Goal: Information Seeking & Learning: Find contact information

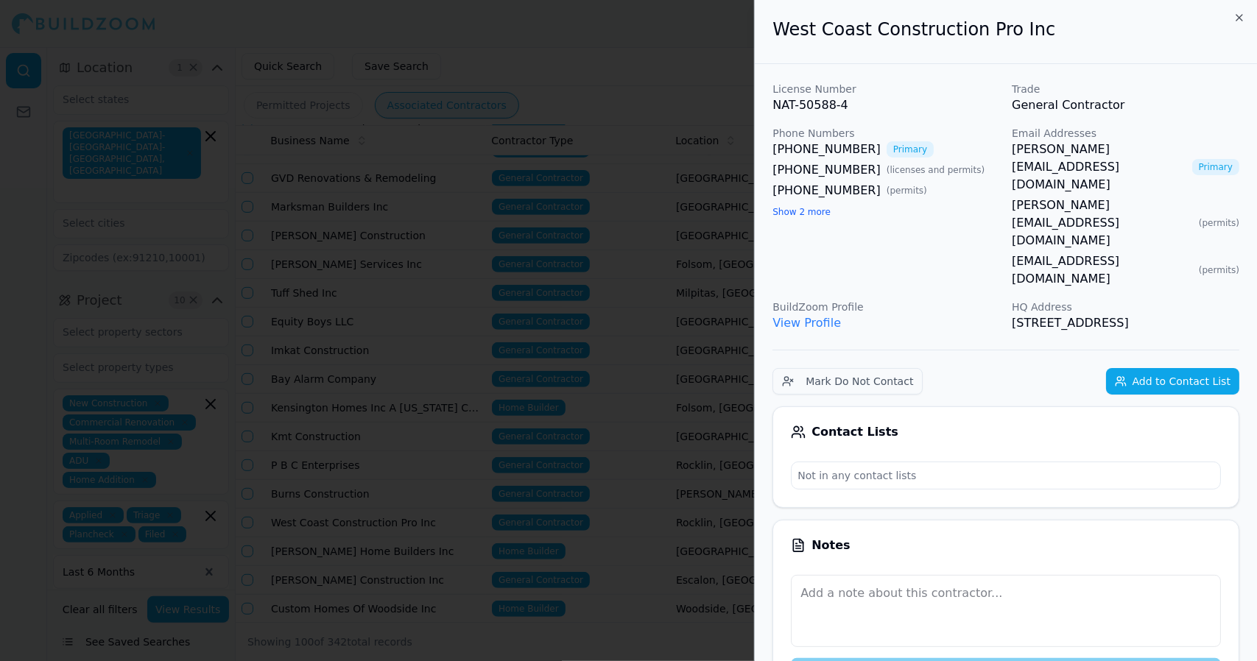
click at [773, 206] on button "Show 2 more" at bounding box center [802, 212] width 58 height 12
drag, startPoint x: 435, startPoint y: 173, endPoint x: 448, endPoint y: 105, distance: 69.8
click at [448, 105] on div at bounding box center [628, 330] width 1257 height 661
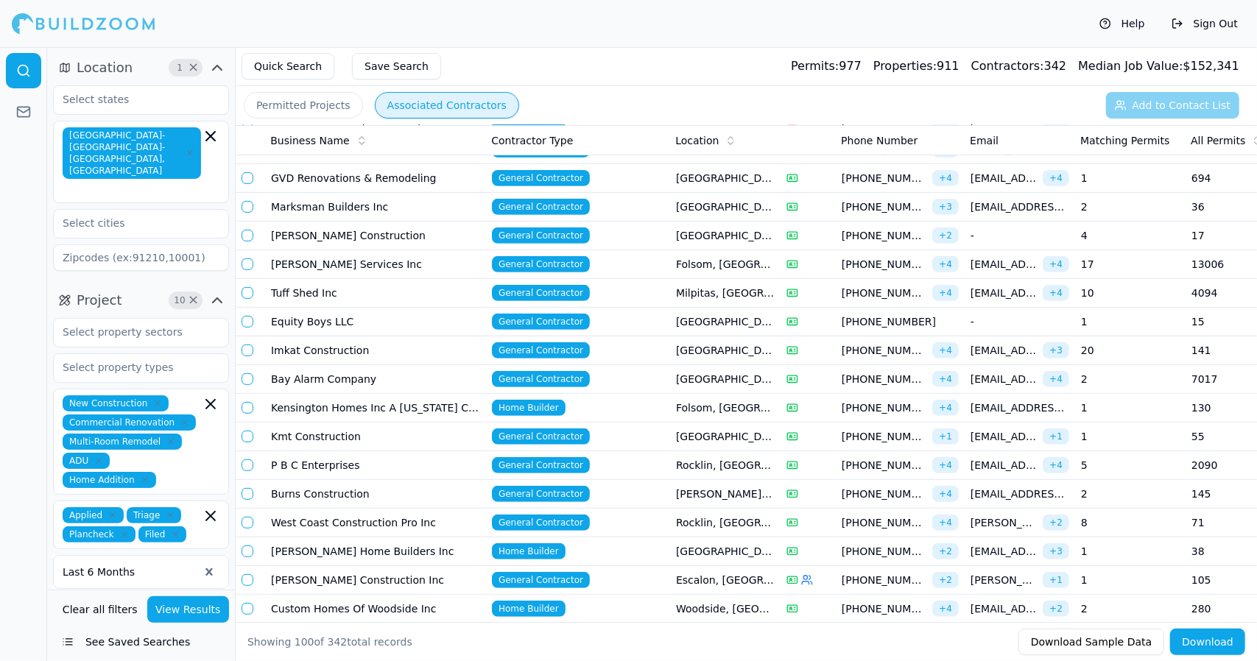
click at [249, 517] on button "button" at bounding box center [248, 523] width 12 height 12
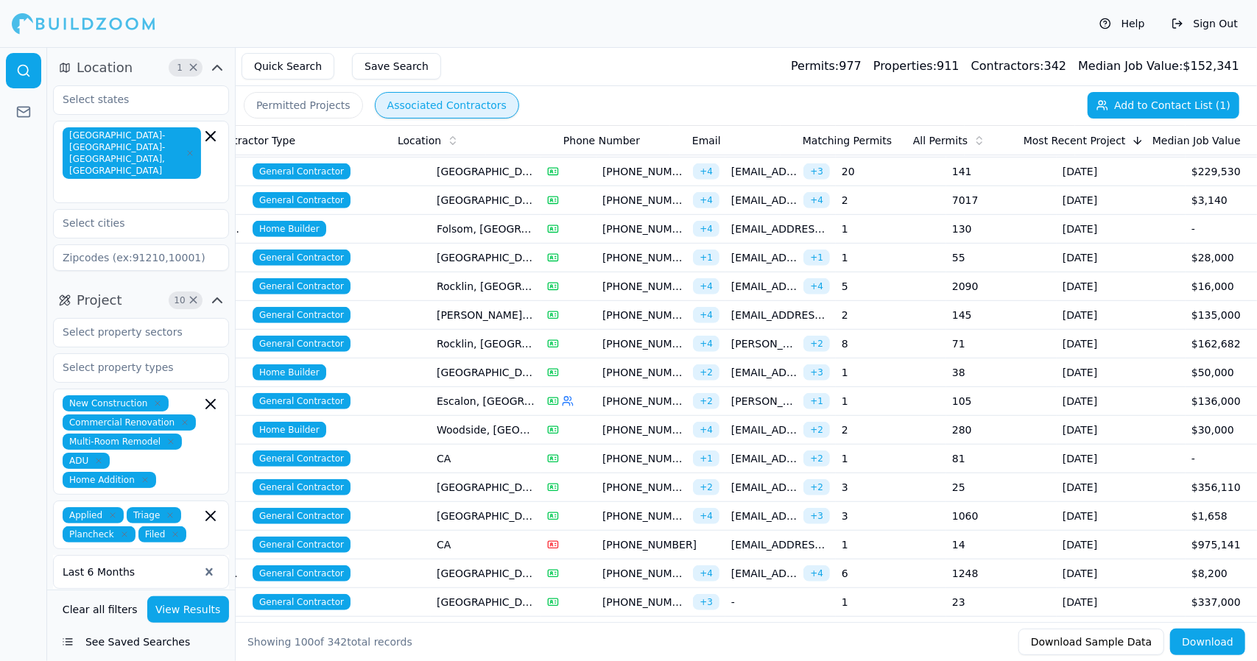
scroll to position [0, 278]
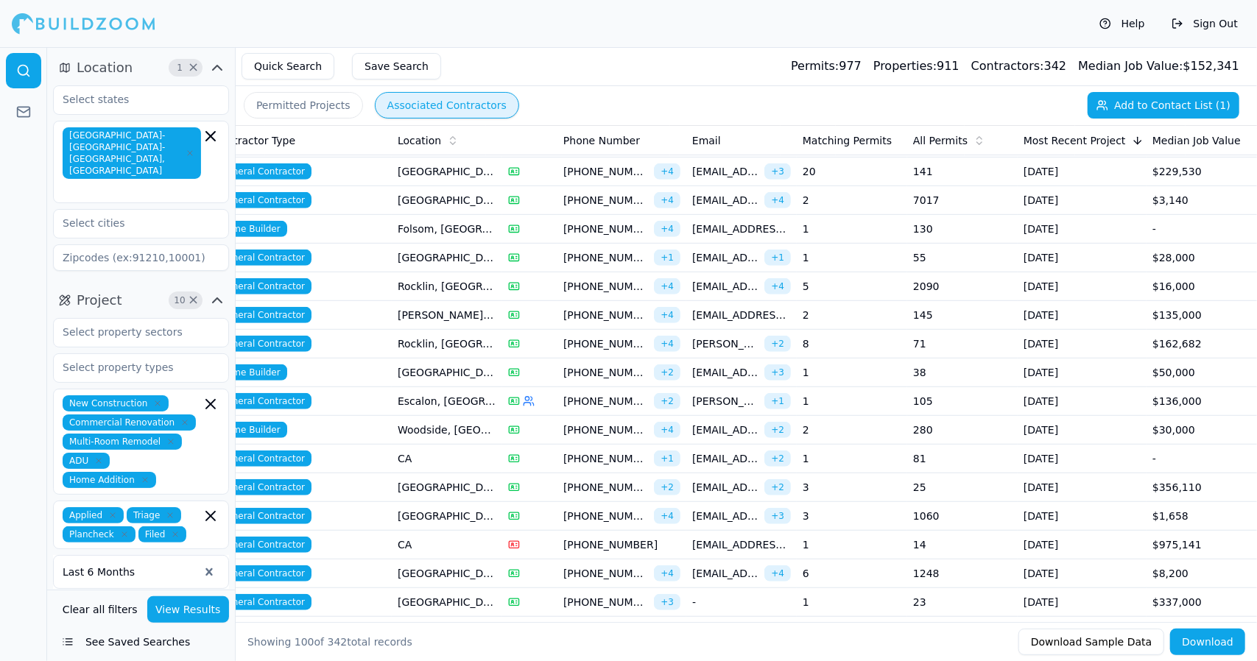
click at [456, 393] on td "Escalon, [GEOGRAPHIC_DATA]" at bounding box center [447, 401] width 110 height 29
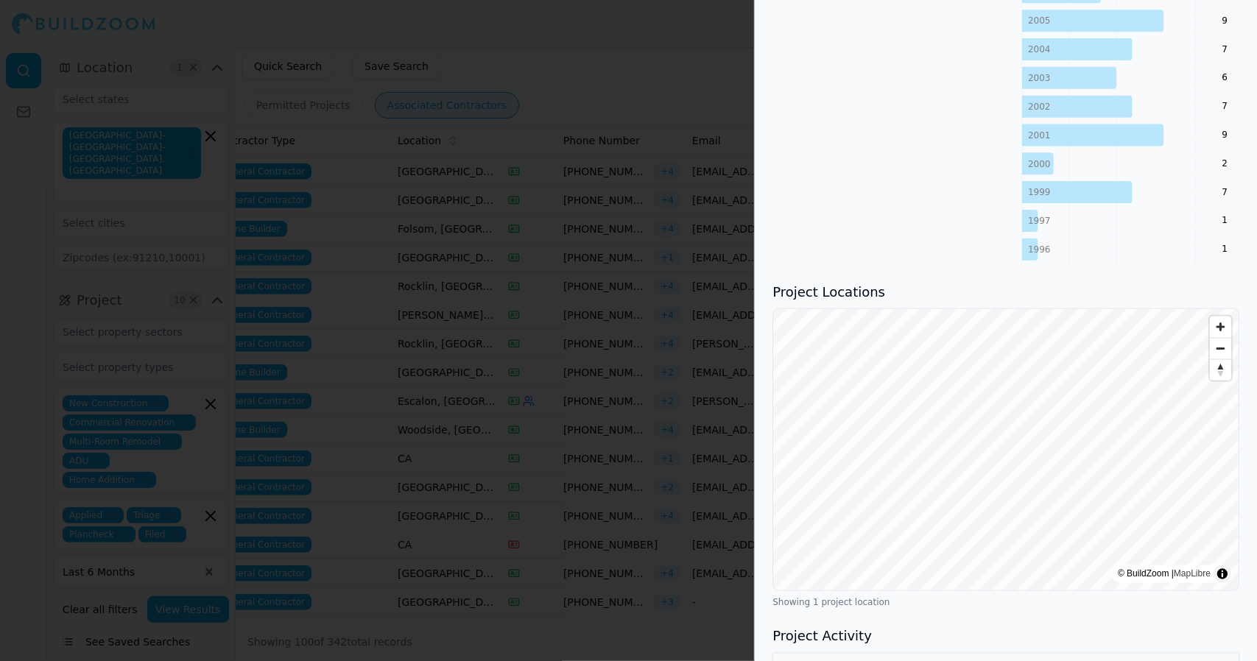
scroll to position [1393, 0]
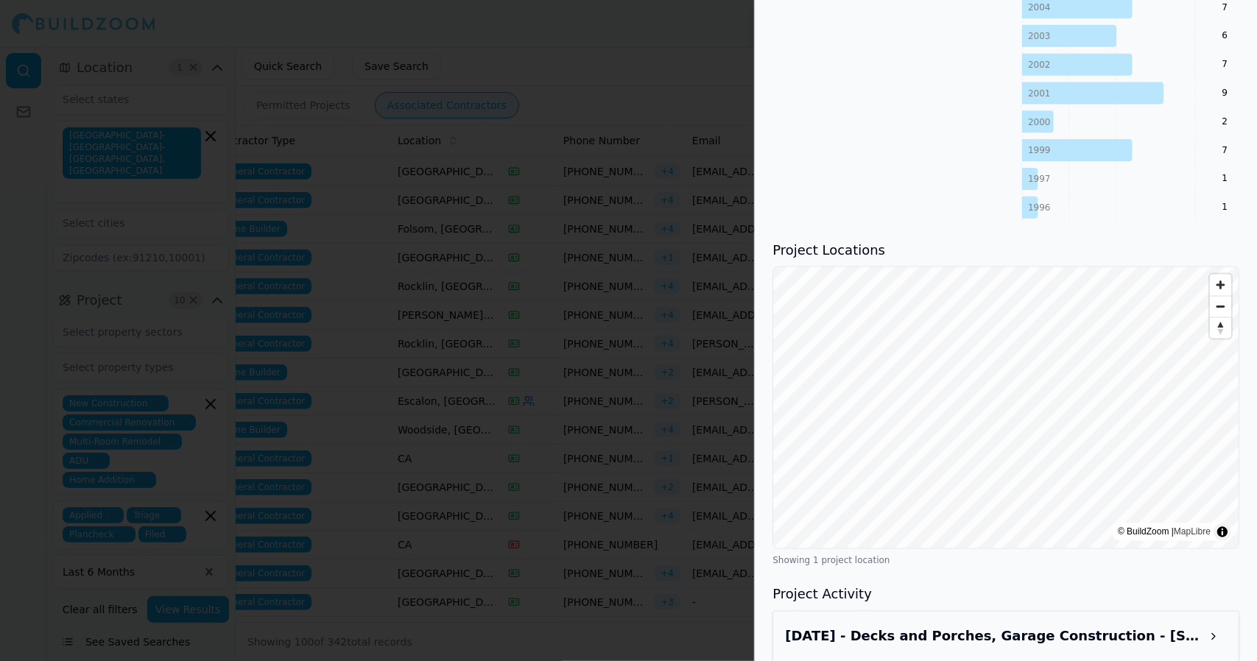
click at [1224, 630] on div "[DATE] - Decks and Porches, Garage Construction - [STREET_ADDRESS]" at bounding box center [1006, 637] width 442 height 27
click at [1224, 627] on button at bounding box center [1213, 637] width 27 height 27
click at [1218, 629] on button at bounding box center [1213, 637] width 27 height 27
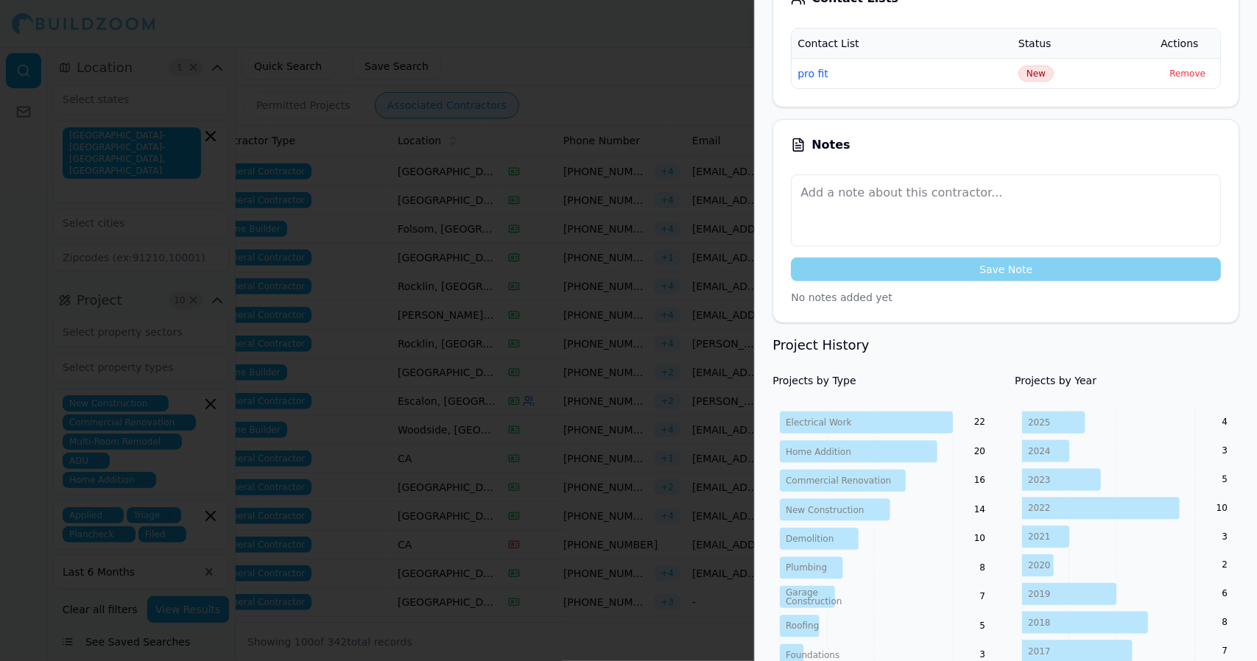
scroll to position [374, 0]
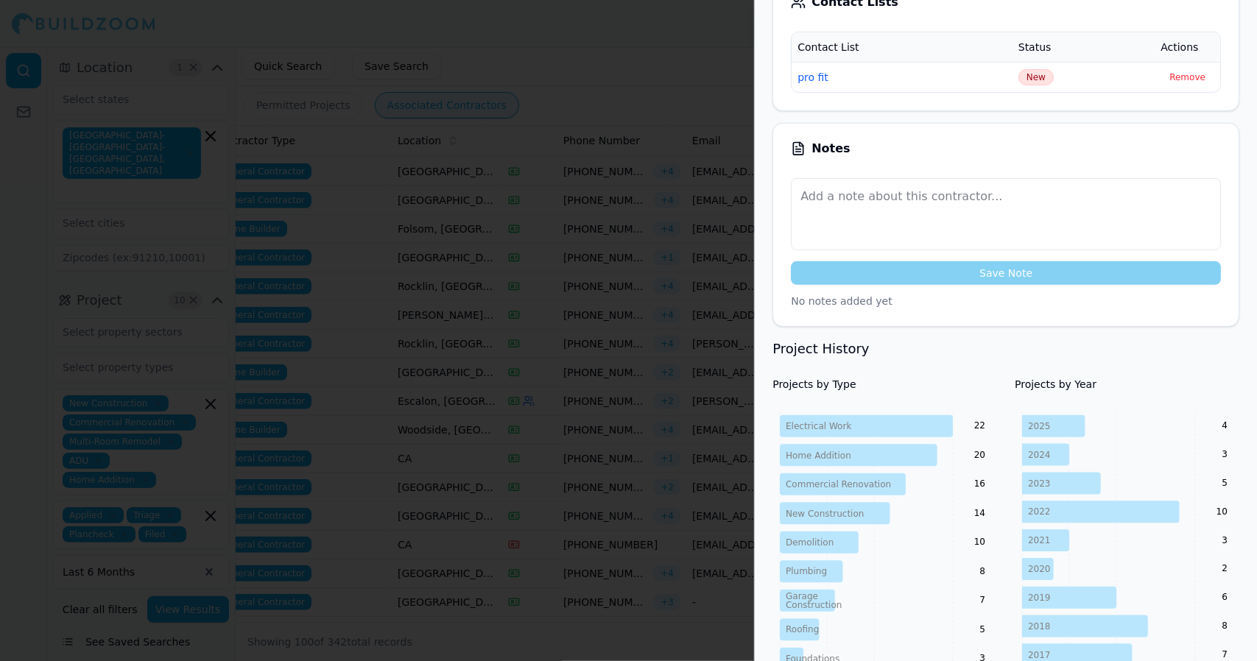
click at [620, 92] on div at bounding box center [628, 330] width 1257 height 661
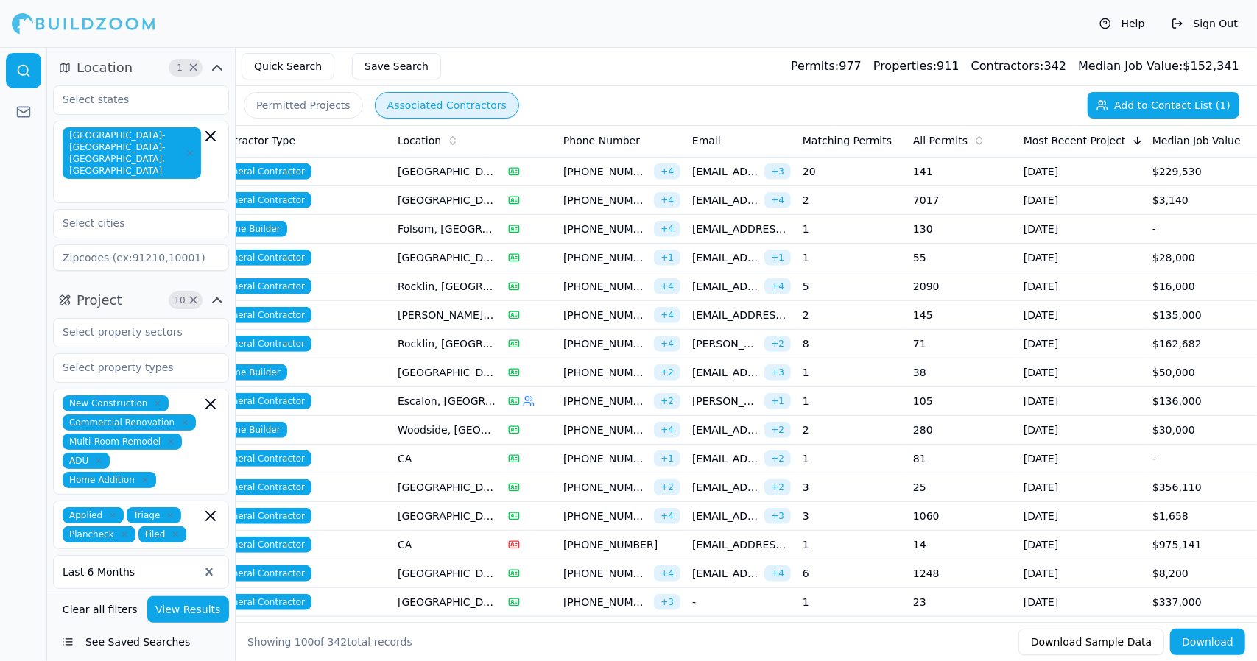
click at [479, 481] on td "[GEOGRAPHIC_DATA], [GEOGRAPHIC_DATA]" at bounding box center [447, 488] width 110 height 29
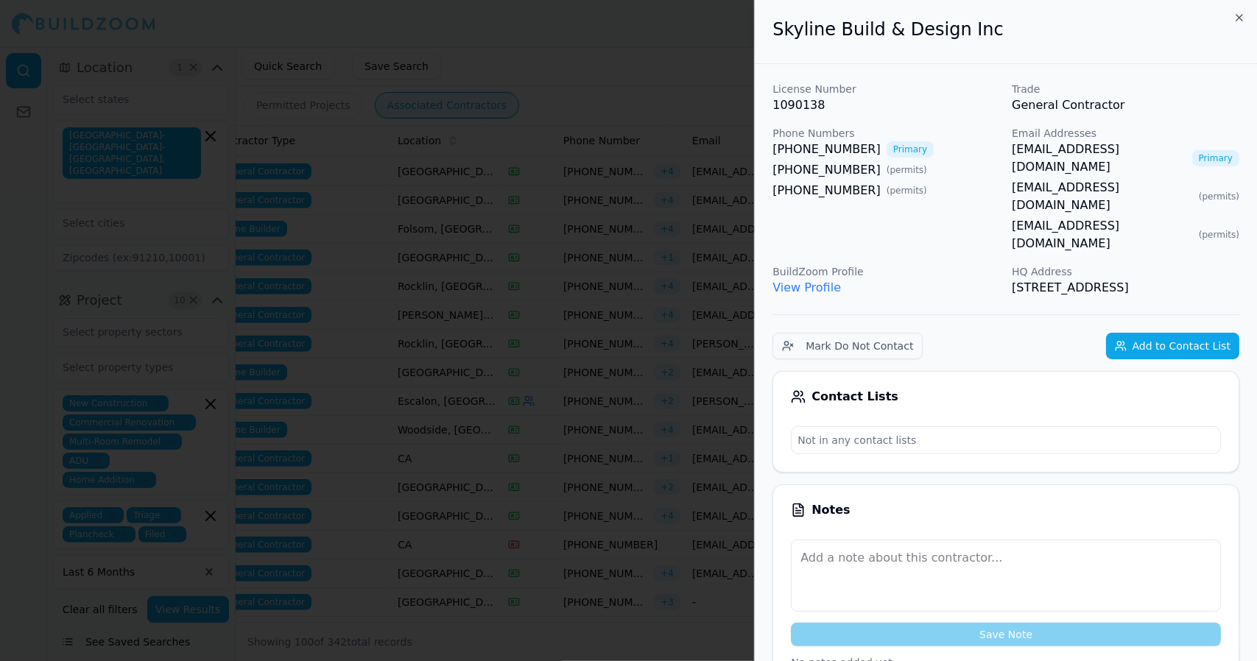
click at [569, 348] on div at bounding box center [628, 330] width 1257 height 661
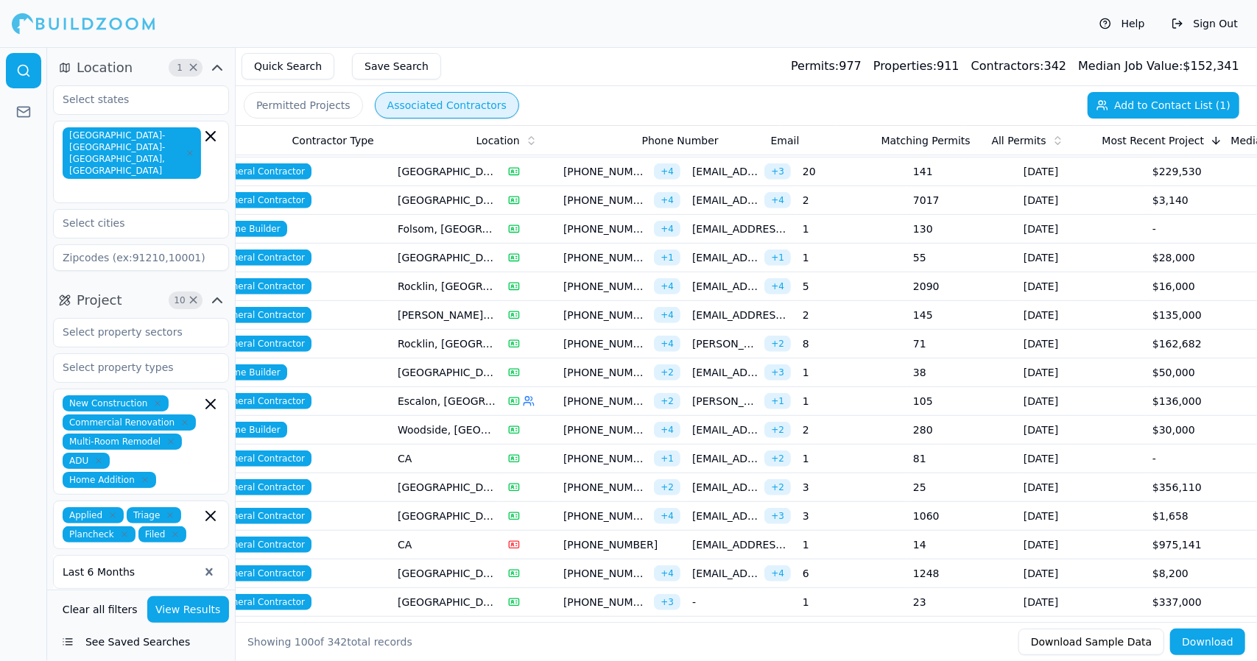
scroll to position [0, 0]
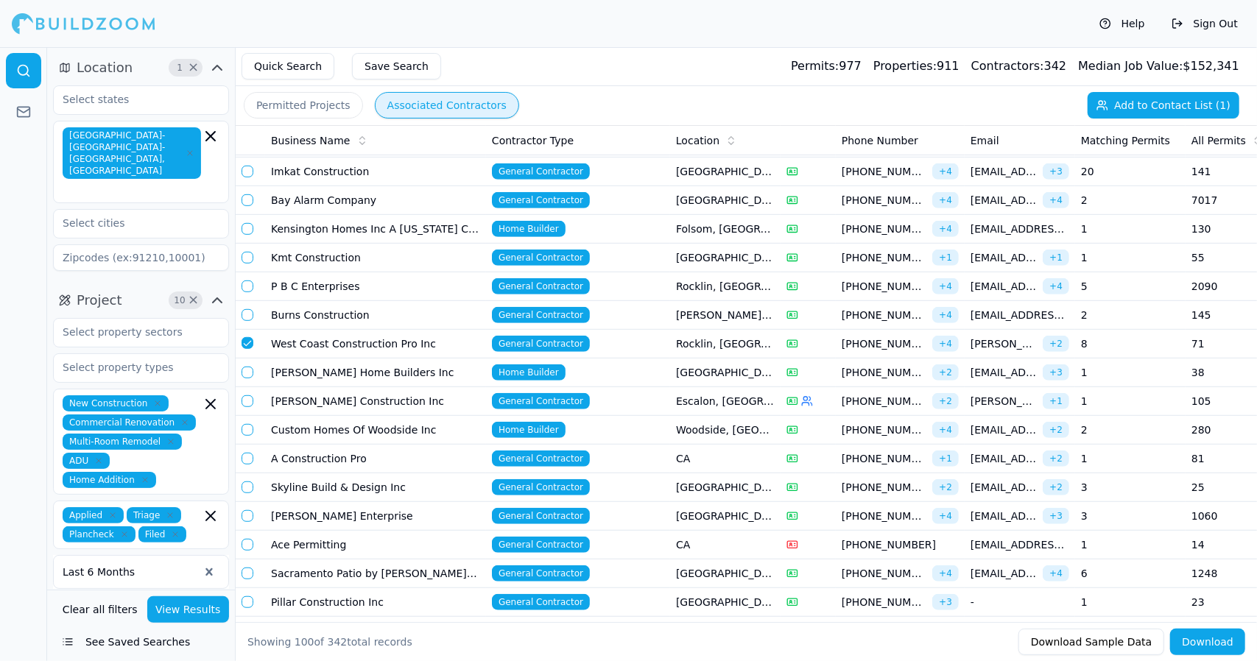
click at [247, 167] on button "button" at bounding box center [248, 172] width 12 height 12
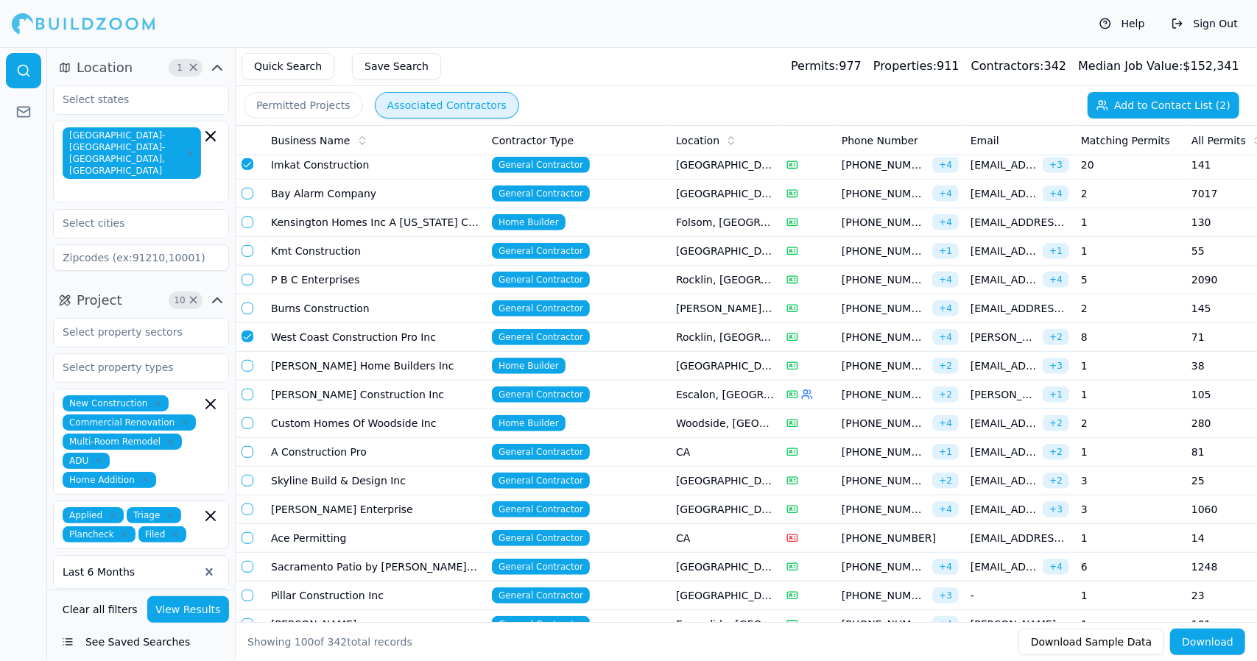
scroll to position [0, 278]
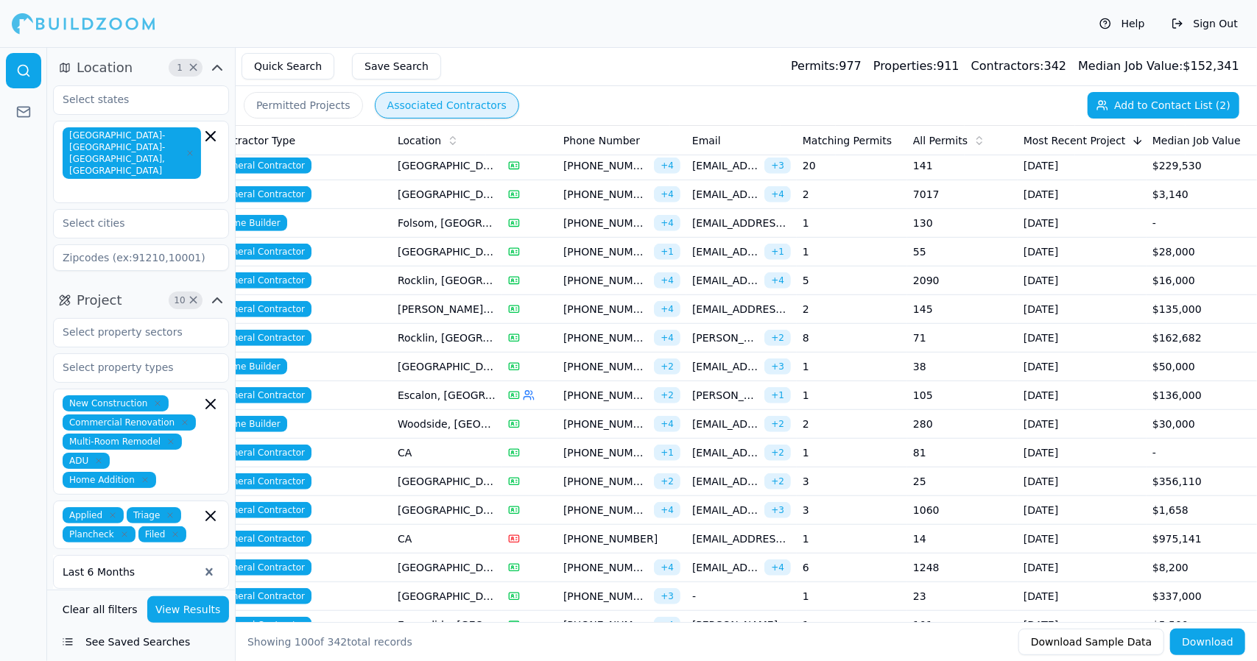
drag, startPoint x: 615, startPoint y: 381, endPoint x: 606, endPoint y: 388, distance: 11.0
click at [606, 388] on span "[PHONE_NUMBER]" at bounding box center [605, 395] width 85 height 15
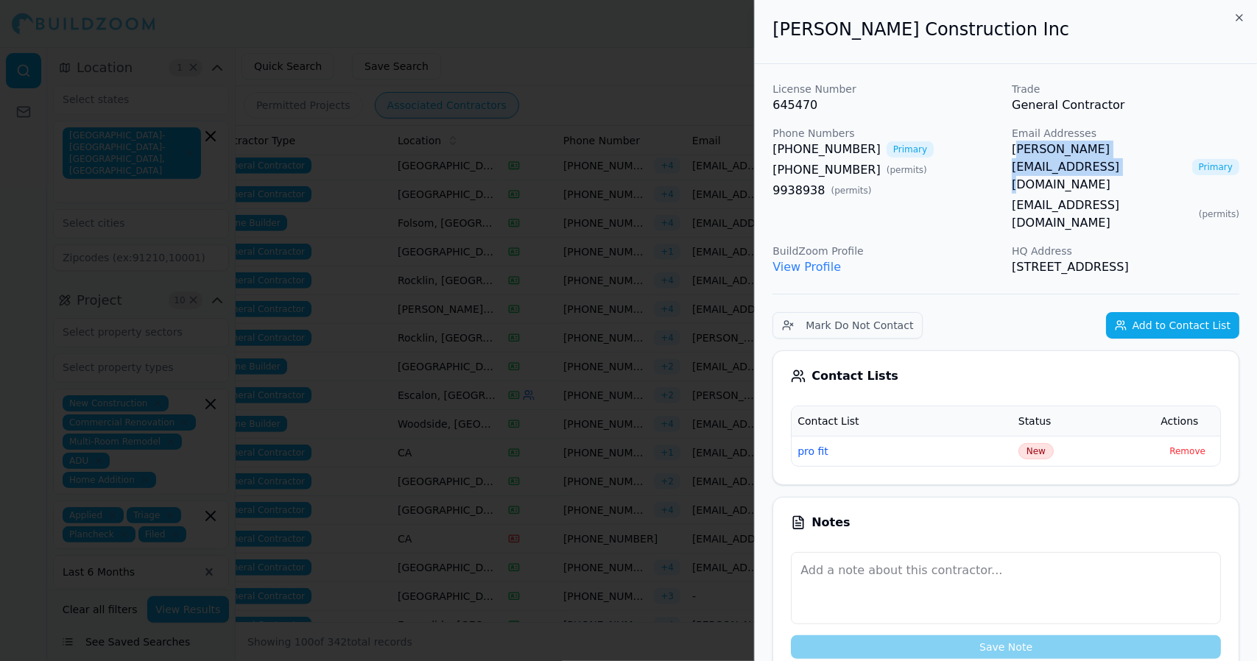
drag, startPoint x: 1180, startPoint y: 147, endPoint x: 1016, endPoint y: 155, distance: 163.7
click at [1016, 155] on div "[PERSON_NAME][EMAIL_ADDRESS][DOMAIN_NAME] Primary" at bounding box center [1126, 167] width 228 height 53
click at [980, 155] on div "[PHONE_NUMBER] Primary" at bounding box center [887, 150] width 228 height 18
drag, startPoint x: 1049, startPoint y: 256, endPoint x: 778, endPoint y: 38, distance: 347.8
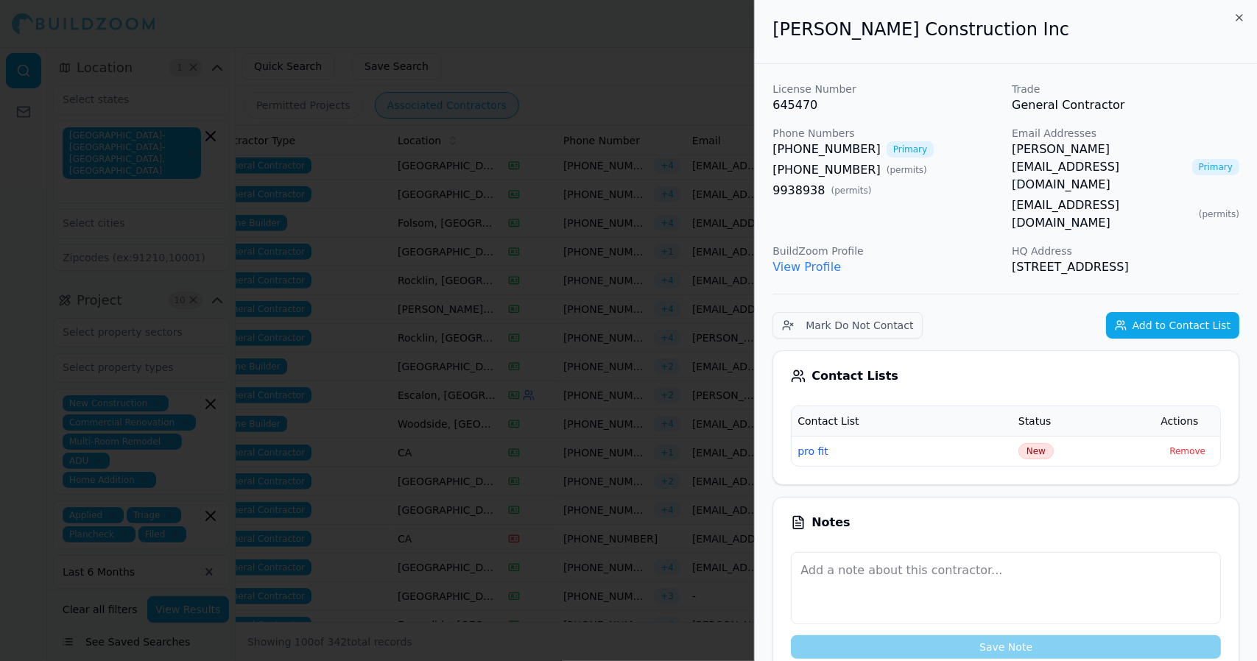
copy div "[PERSON_NAME] Construction Inc License Number 645470 Trade General Contractor P…"
drag, startPoint x: 605, startPoint y: 140, endPoint x: 988, endPoint y: 300, distance: 415.0
click at [988, 312] on div "Mark Do Not Contact Add to Contact List" at bounding box center [1006, 325] width 467 height 27
drag, startPoint x: 1178, startPoint y: 149, endPoint x: 1009, endPoint y: 158, distance: 169.6
click at [1009, 158] on div "License Number 645470 Trade General Contractor Phone Numbers [PHONE_NUMBER] Pri…" at bounding box center [1006, 179] width 467 height 194
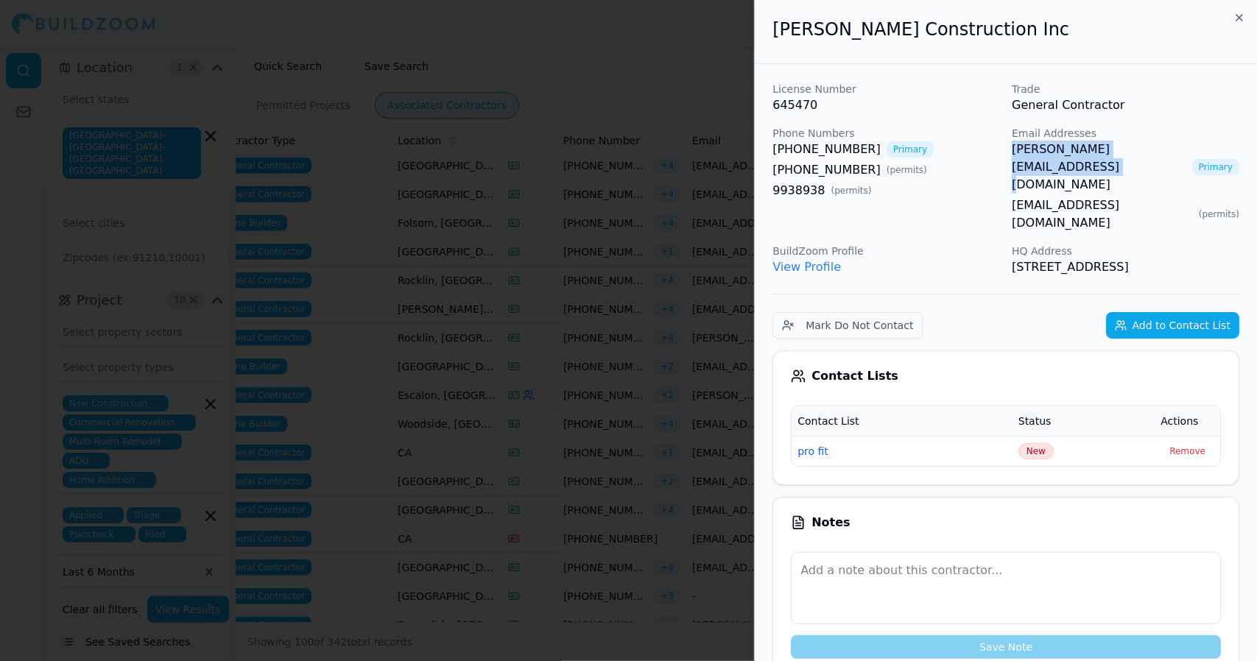
copy link "[PERSON_NAME][EMAIL_ADDRESS][DOMAIN_NAME]"
drag, startPoint x: 1063, startPoint y: 248, endPoint x: 772, endPoint y: 42, distance: 357.2
copy div "[PERSON_NAME] Construction Inc License Number 645470 Trade General Contractor P…"
click at [607, 126] on div at bounding box center [628, 330] width 1257 height 661
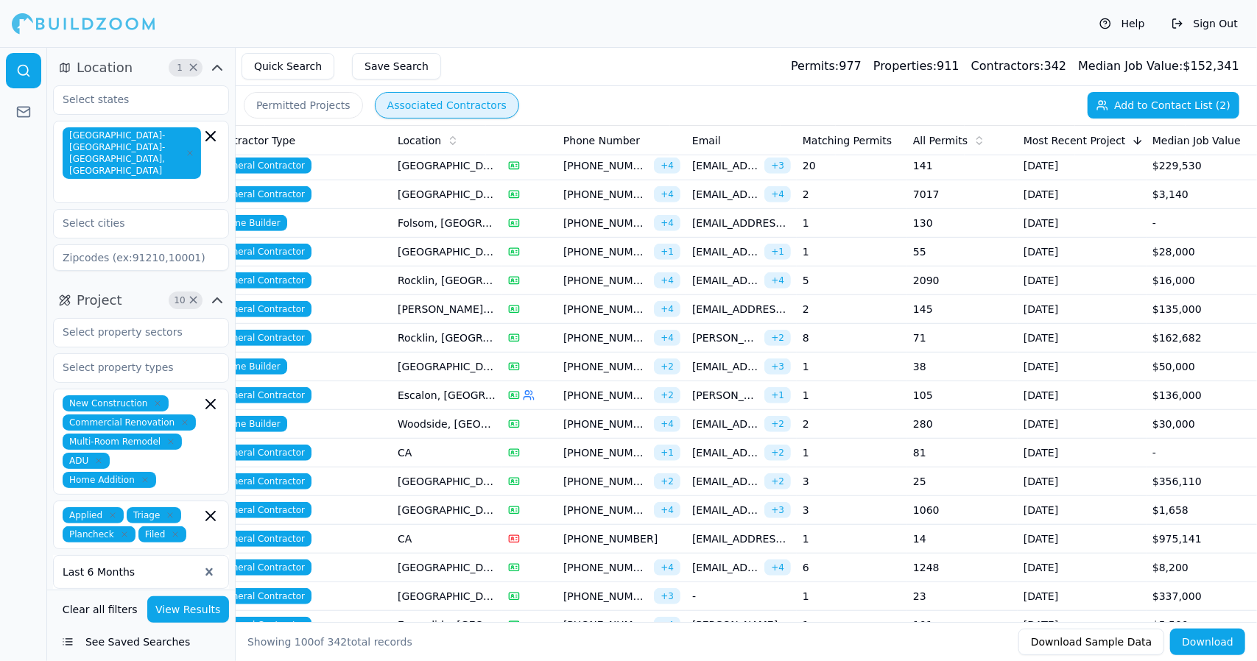
click at [719, 475] on span "[EMAIL_ADDRESS][DOMAIN_NAME]" at bounding box center [725, 481] width 66 height 15
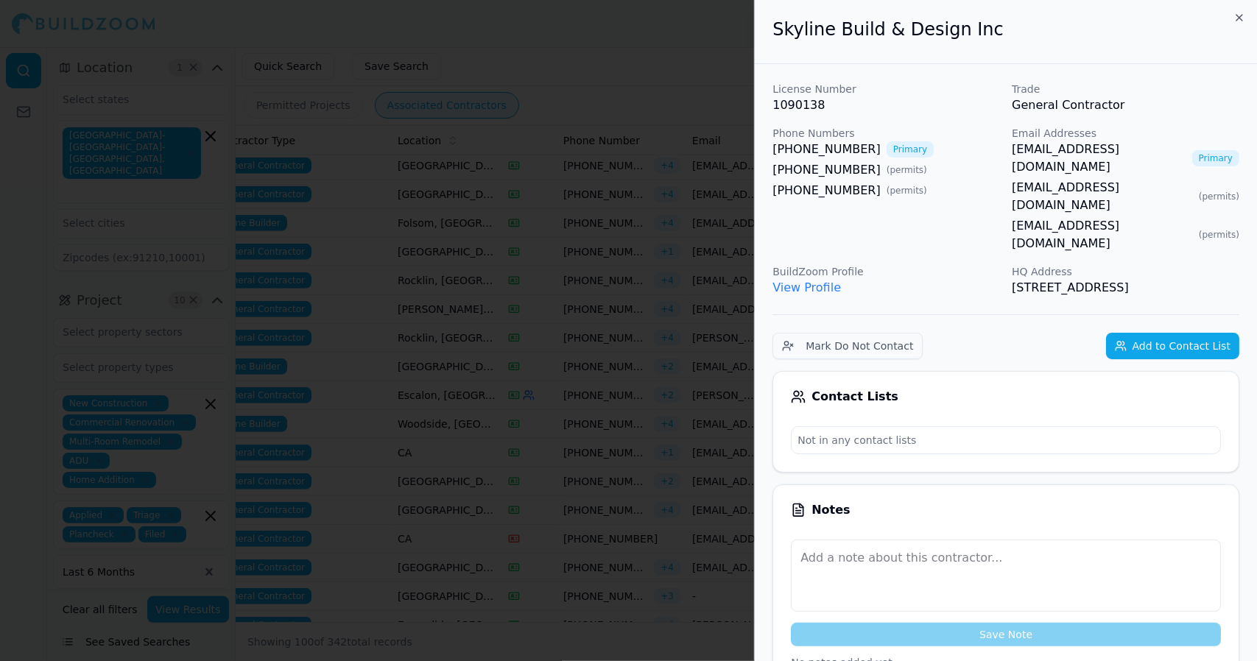
click at [629, 407] on div at bounding box center [628, 330] width 1257 height 661
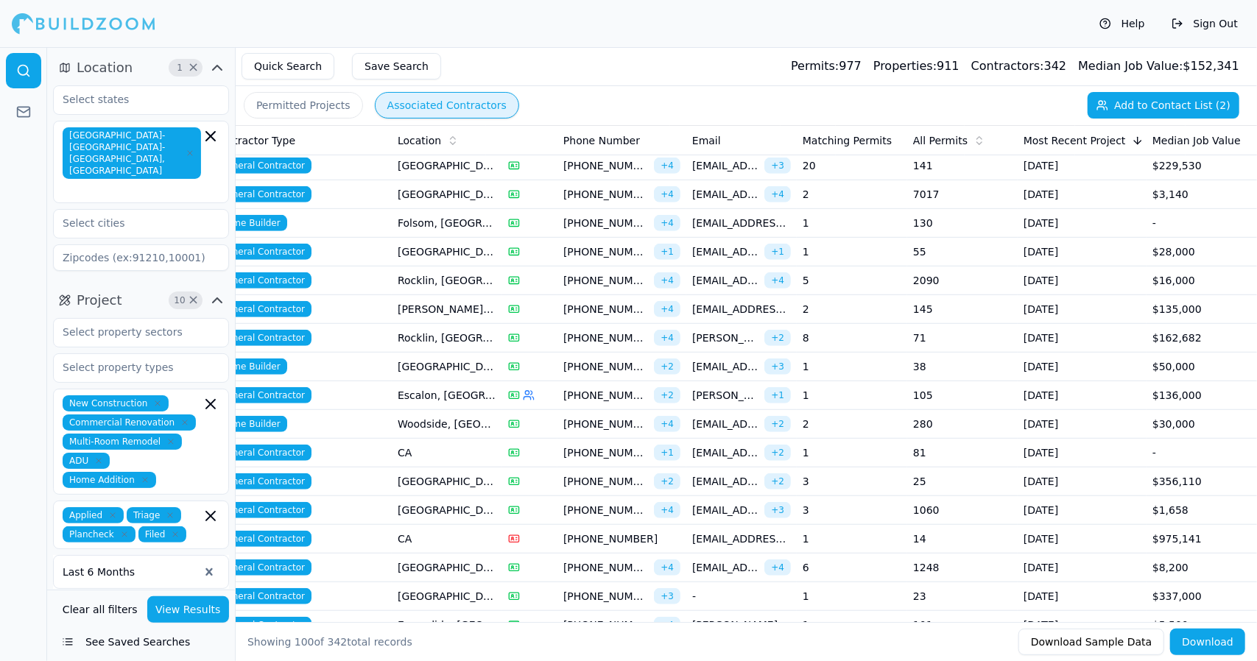
click at [599, 532] on span "[PHONE_NUMBER]" at bounding box center [621, 539] width 117 height 15
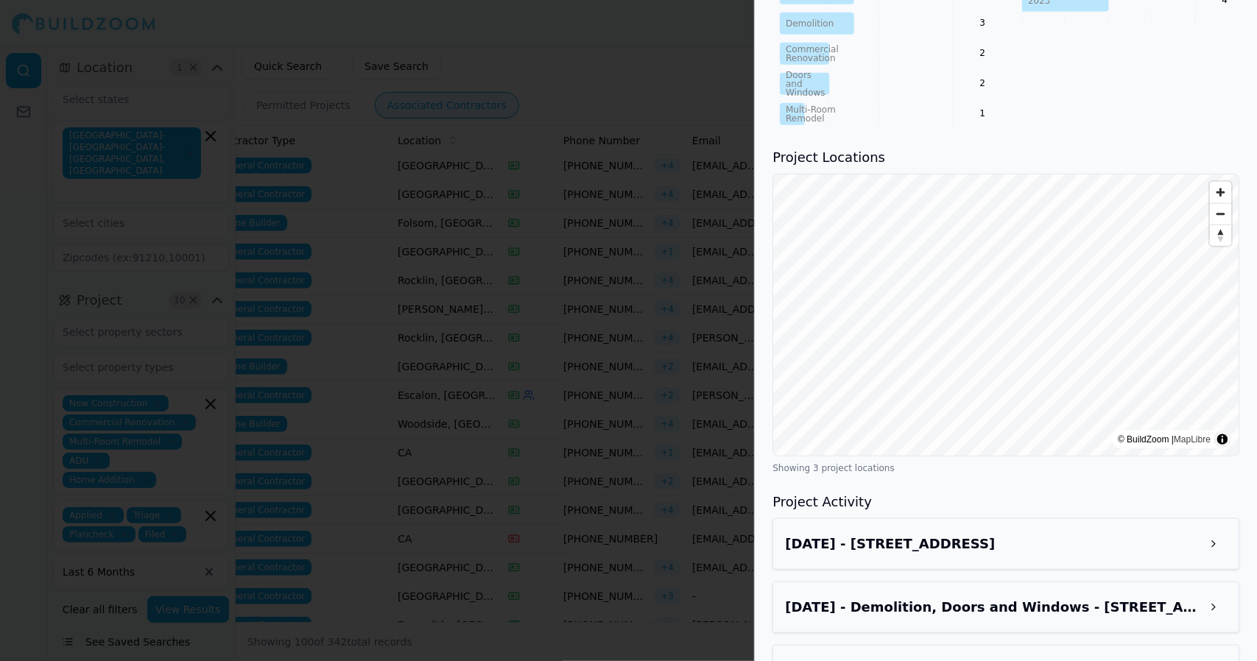
scroll to position [810, 0]
click at [1221, 530] on button at bounding box center [1213, 543] width 27 height 27
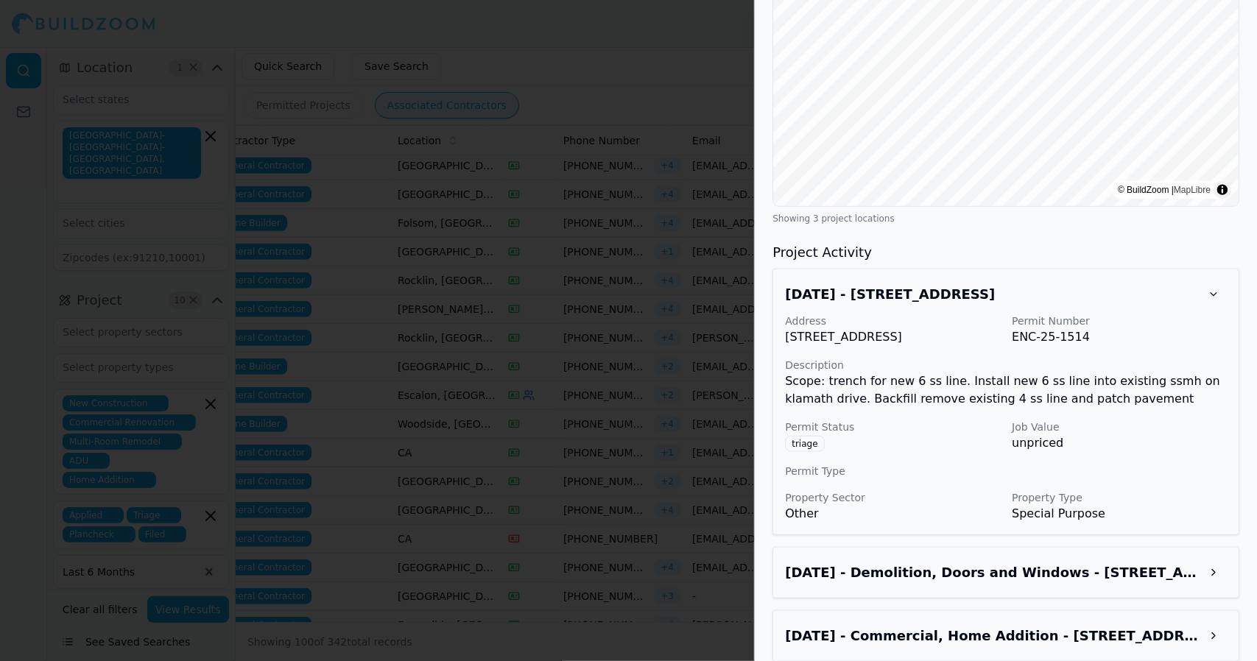
scroll to position [1073, 0]
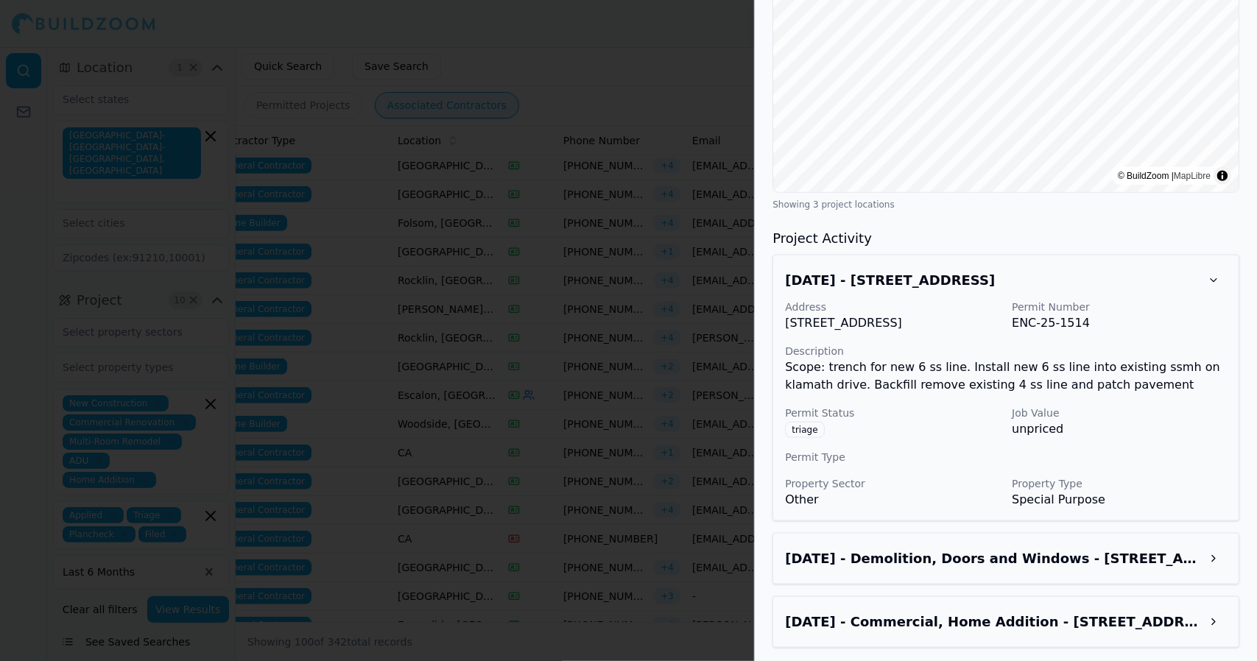
click at [1221, 627] on button at bounding box center [1213, 622] width 27 height 27
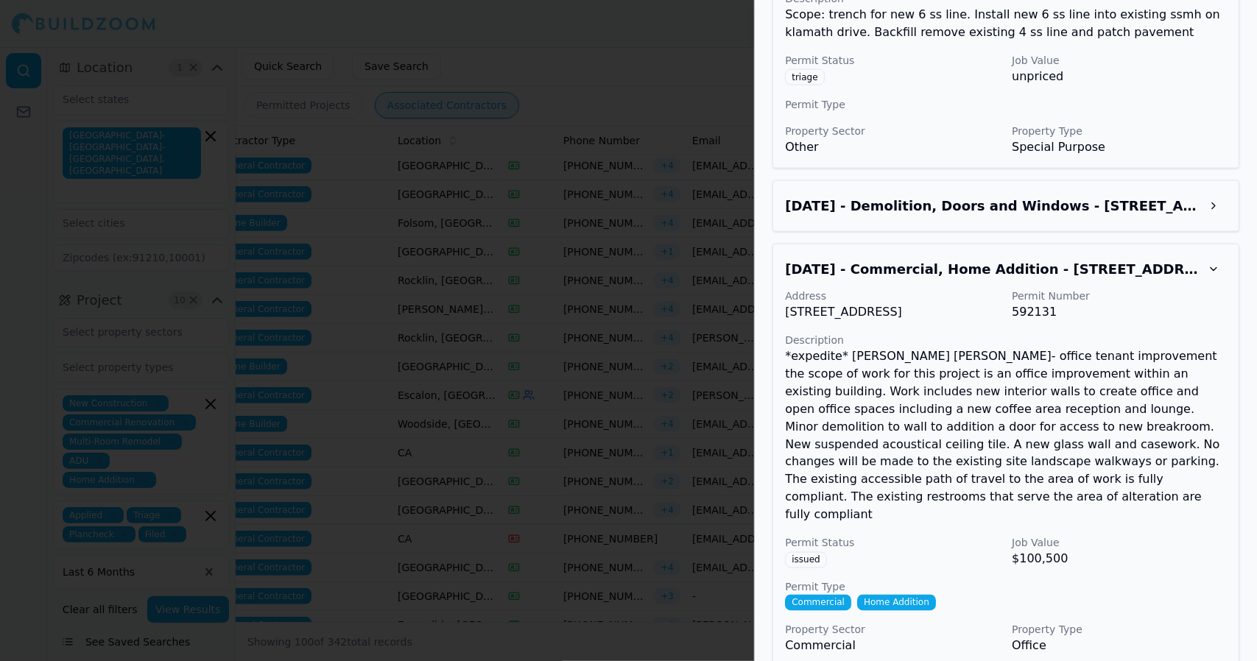
scroll to position [1428, 0]
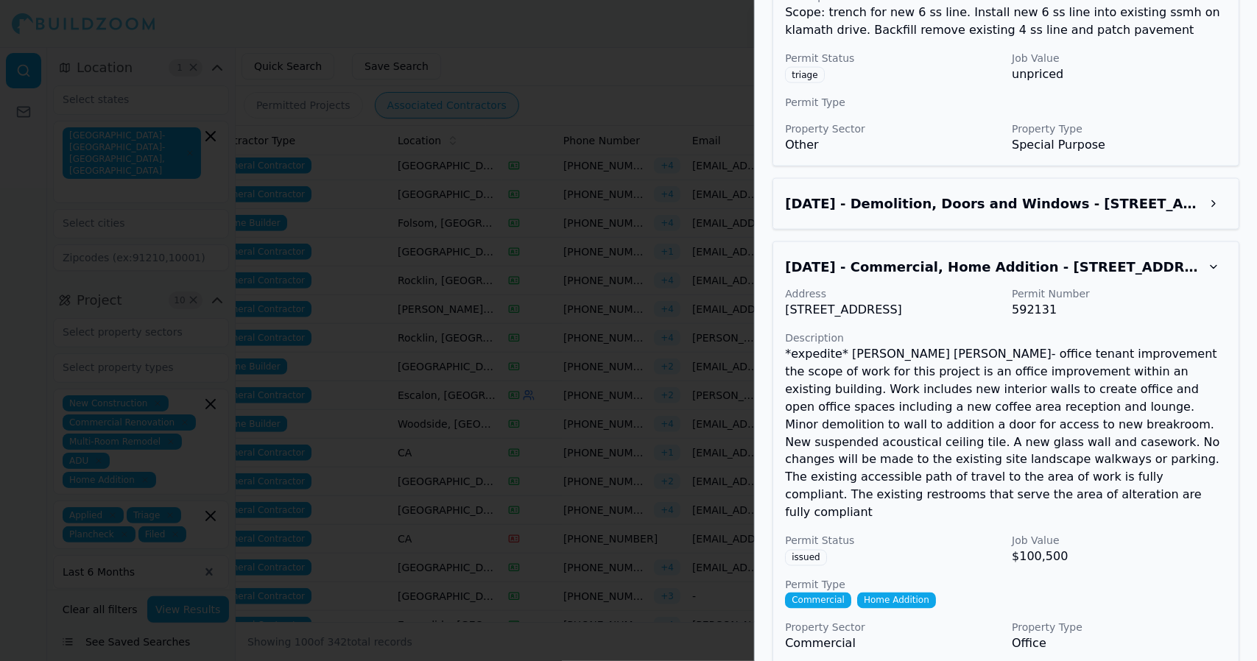
click at [616, 194] on div at bounding box center [628, 330] width 1257 height 661
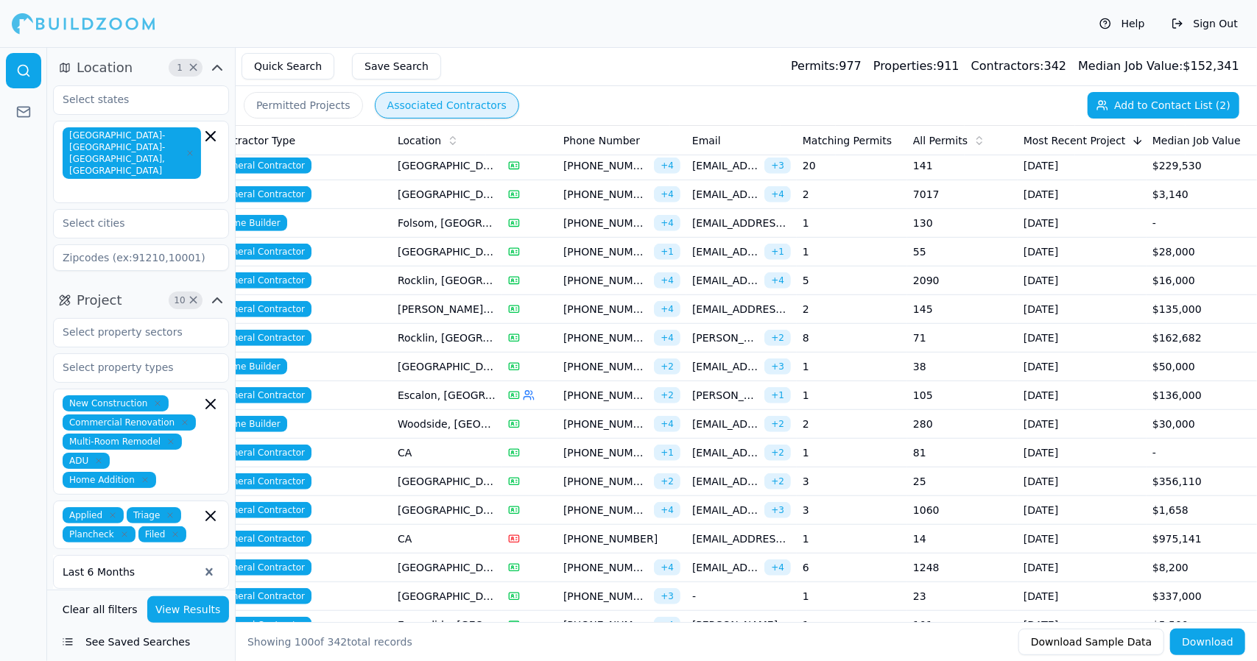
click at [610, 589] on span "[PHONE_NUMBER]" at bounding box center [605, 596] width 85 height 15
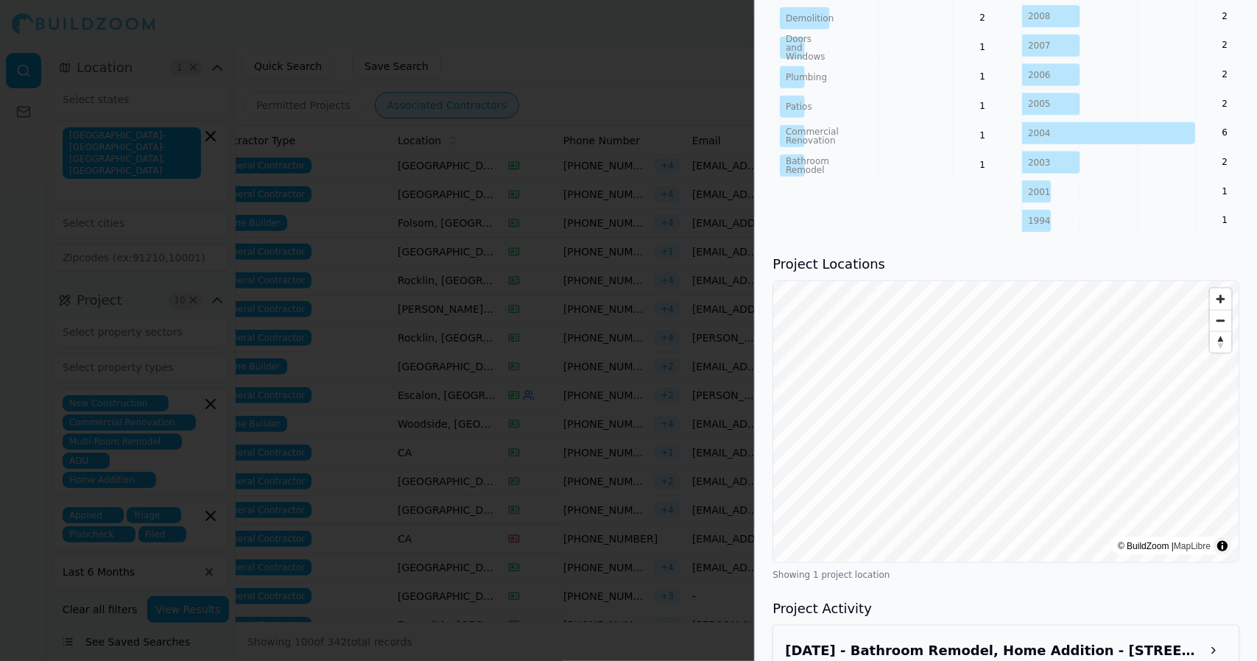
scroll to position [944, 0]
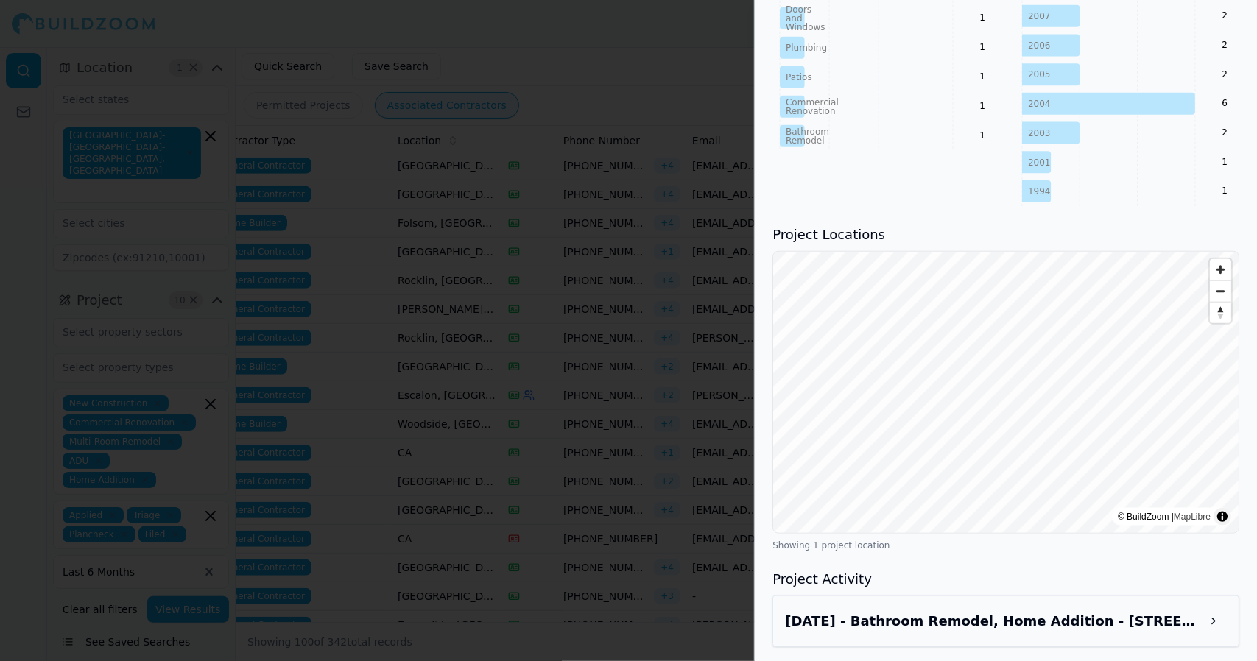
click at [1221, 627] on button at bounding box center [1213, 621] width 27 height 27
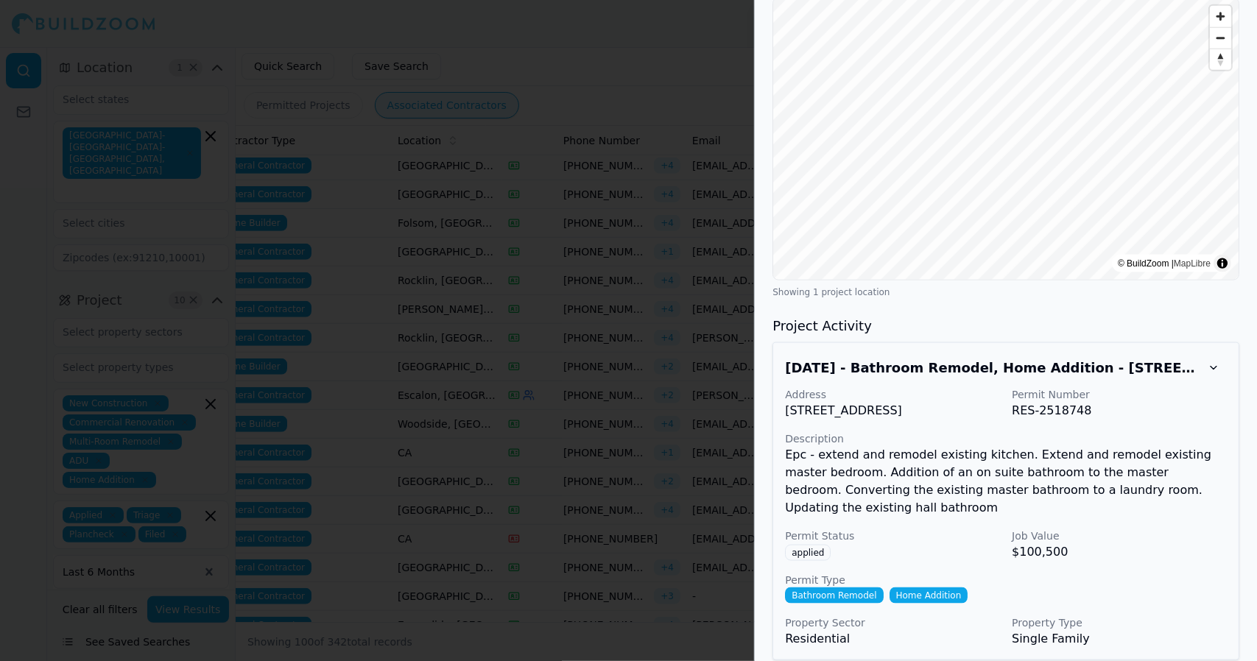
scroll to position [1211, 0]
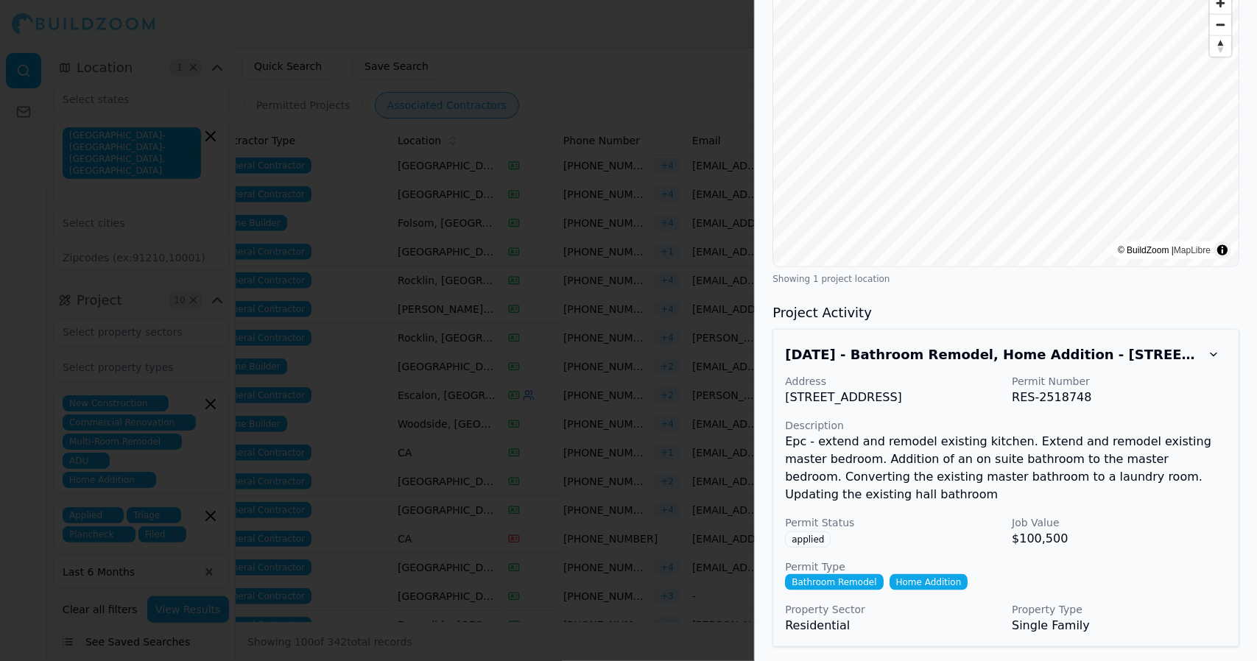
click at [1215, 363] on button at bounding box center [1213, 355] width 27 height 27
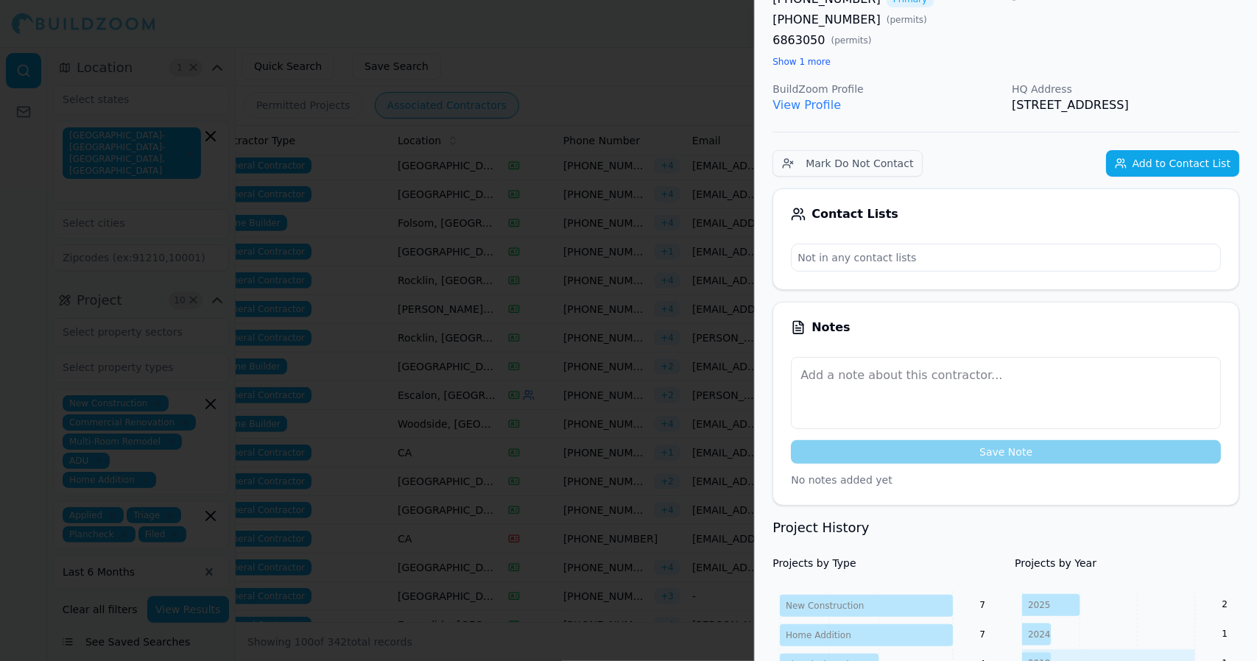
scroll to position [0, 0]
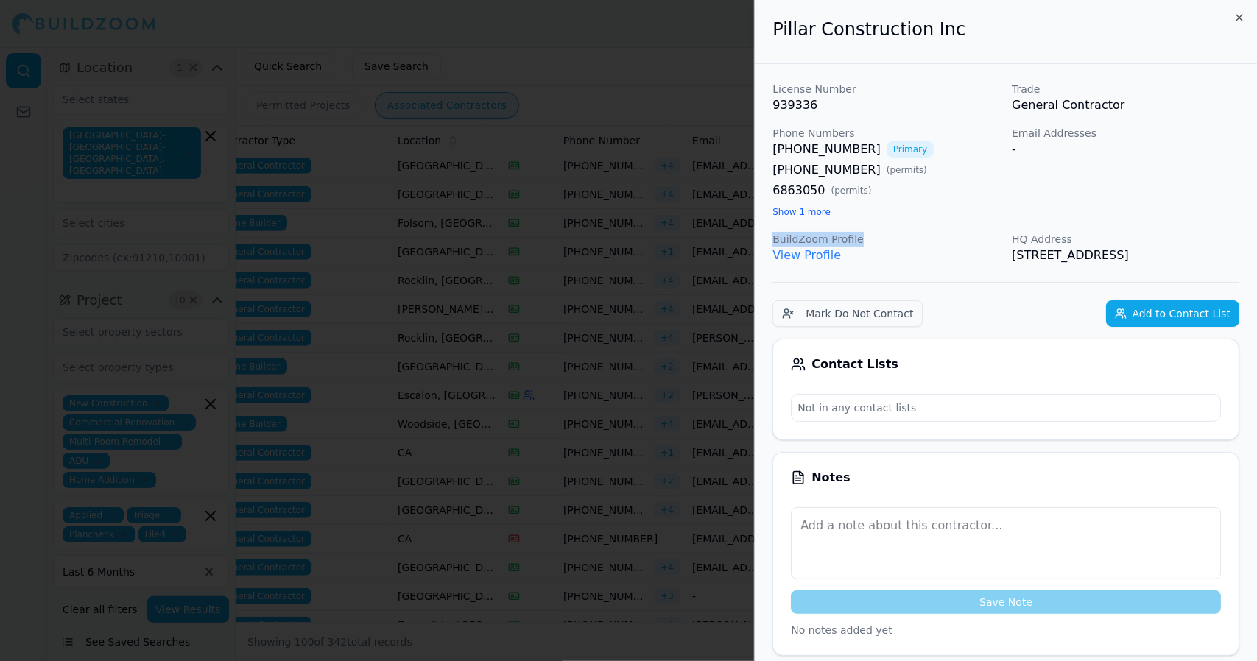
drag, startPoint x: 909, startPoint y: 231, endPoint x: 1065, endPoint y: 212, distance: 157.2
click at [1065, 212] on div "License Number 939336 Trade General Contractor Phone Numbers [PHONE_NUMBER] Pri…" at bounding box center [1006, 173] width 467 height 183
drag, startPoint x: 820, startPoint y: 102, endPoint x: 768, endPoint y: 108, distance: 52.6
copy p "939336"
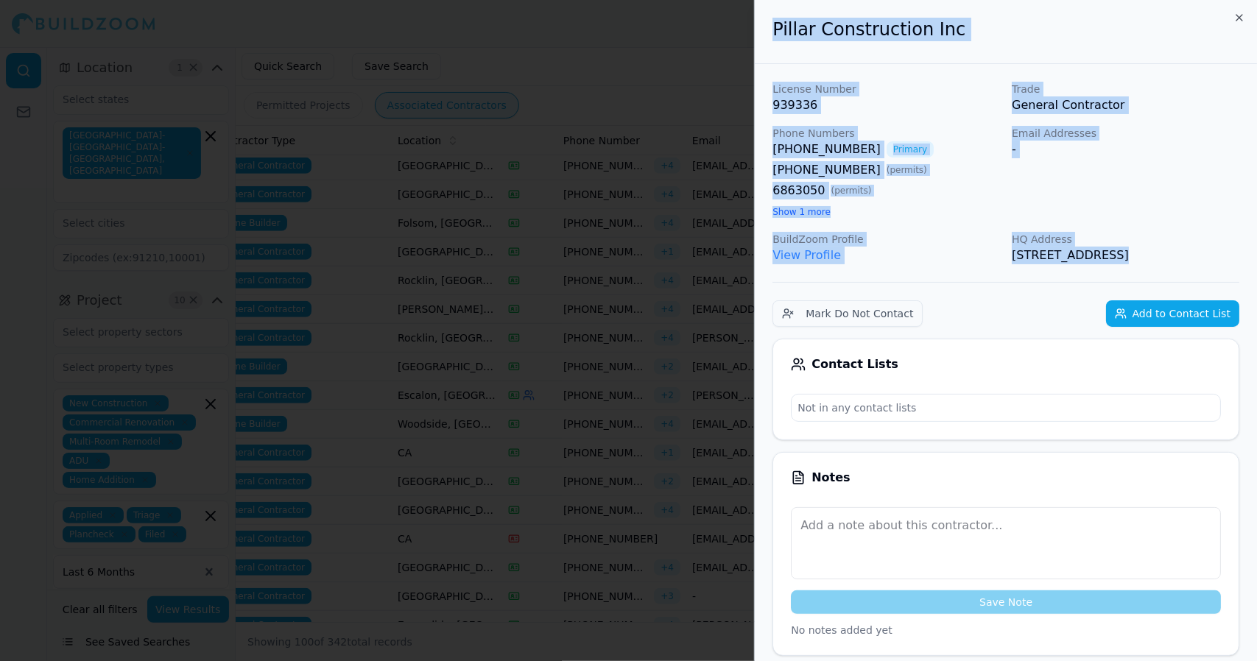
drag, startPoint x: 769, startPoint y: 33, endPoint x: 969, endPoint y: 275, distance: 313.8
copy div "Pillar Construction Inc License Number 939336 Trade General Contractor Phone Nu…"
